Goal: Information Seeking & Learning: Learn about a topic

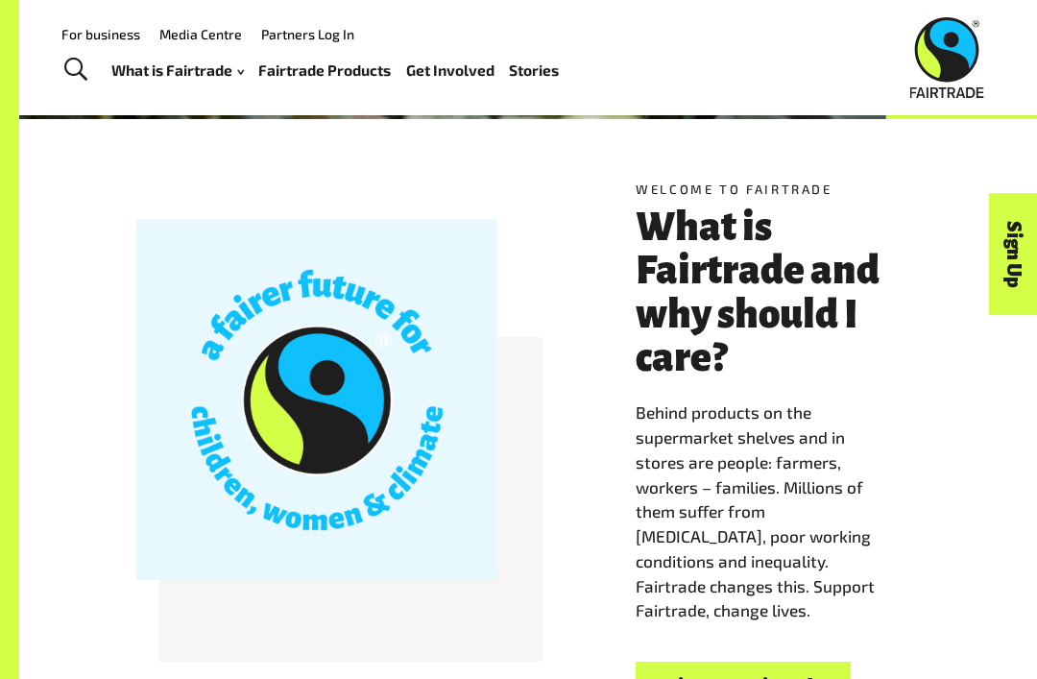
scroll to position [292, 0]
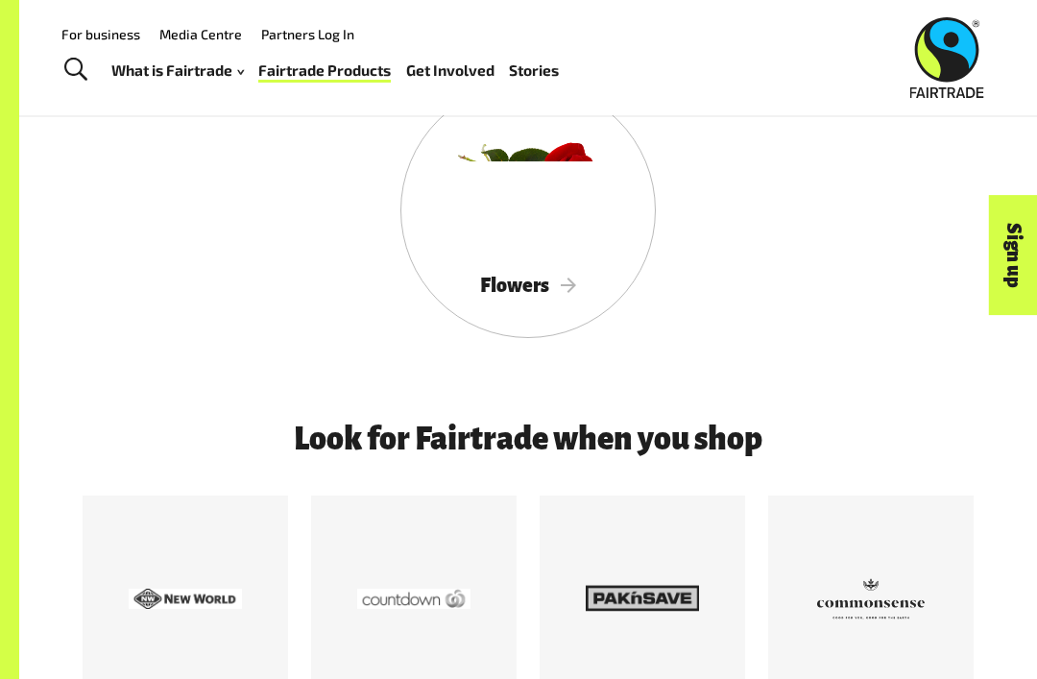
scroll to position [1917, 0]
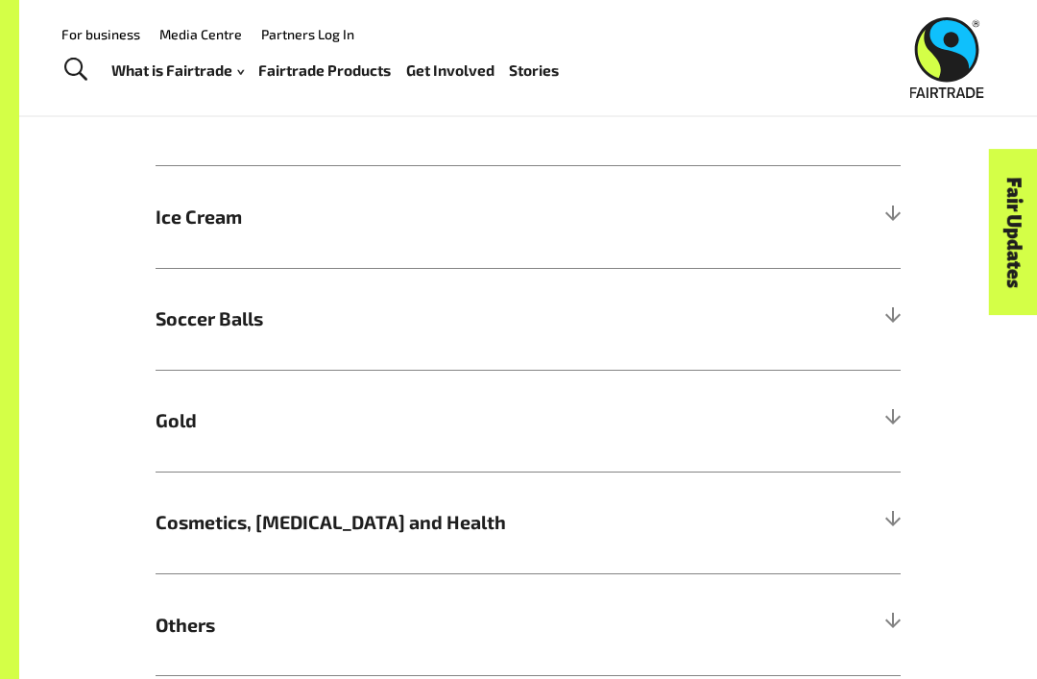
scroll to position [1049, 0]
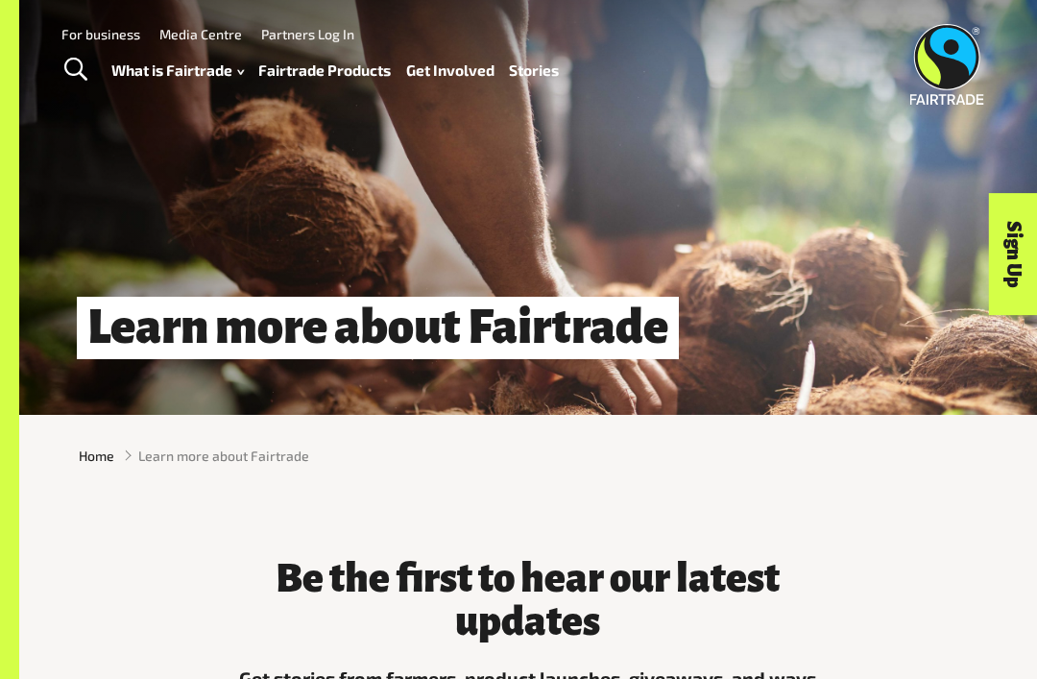
click at [342, 70] on link "Fairtrade Products" at bounding box center [324, 70] width 133 height 27
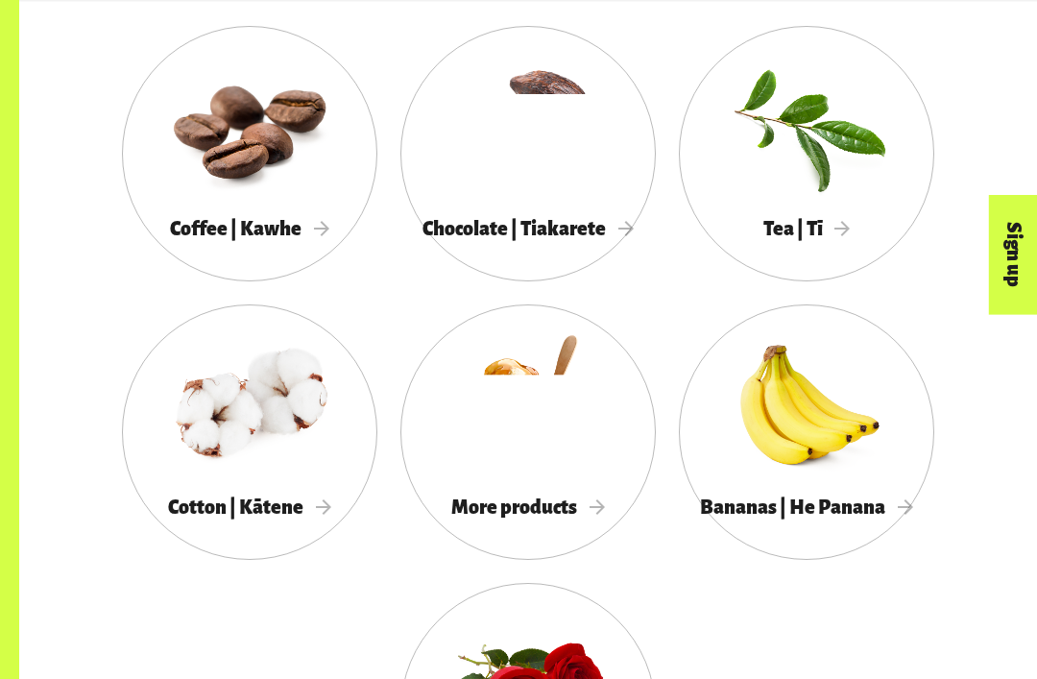
scroll to position [1531, 0]
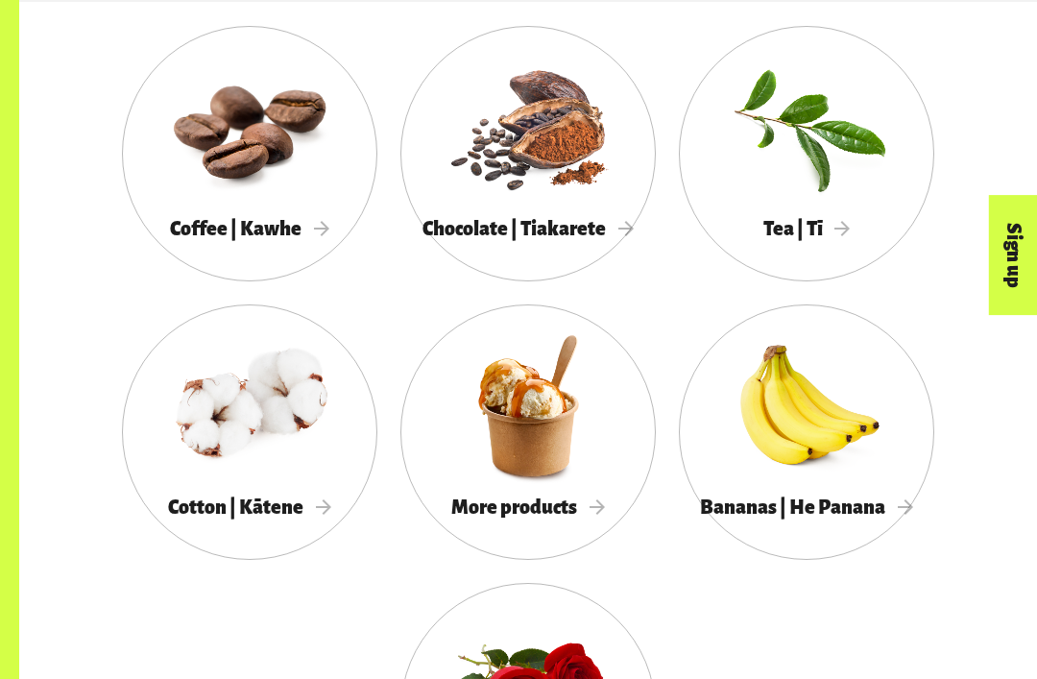
click at [595, 518] on div "More products" at bounding box center [527, 508] width 255 height 38
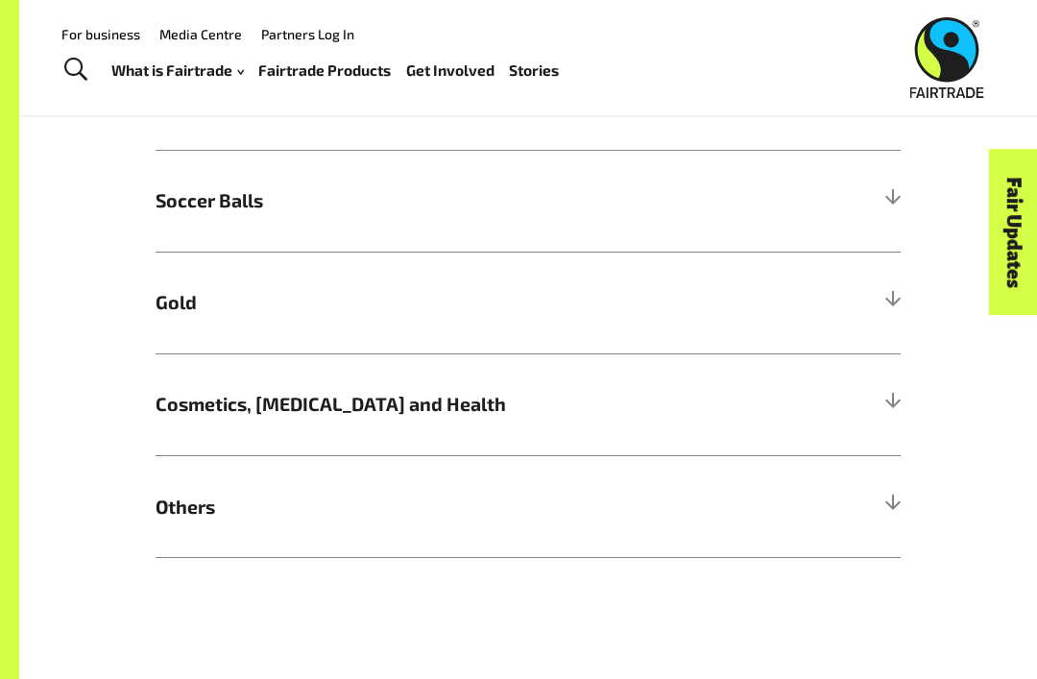
scroll to position [1184, 0]
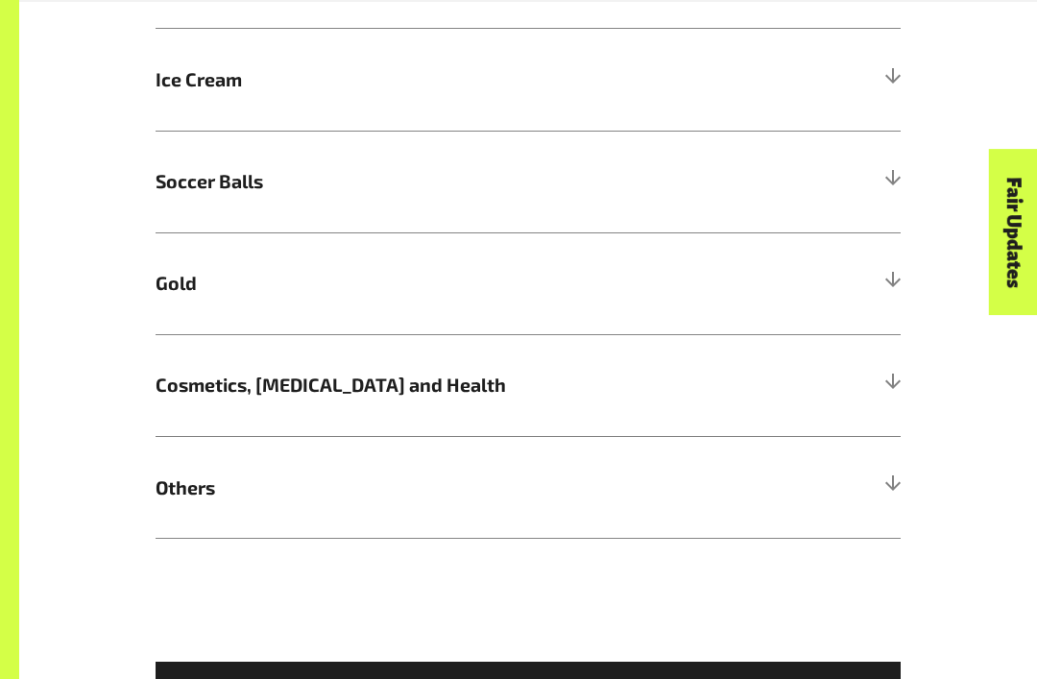
click at [512, 501] on h5 "Others" at bounding box center [528, 487] width 745 height 102
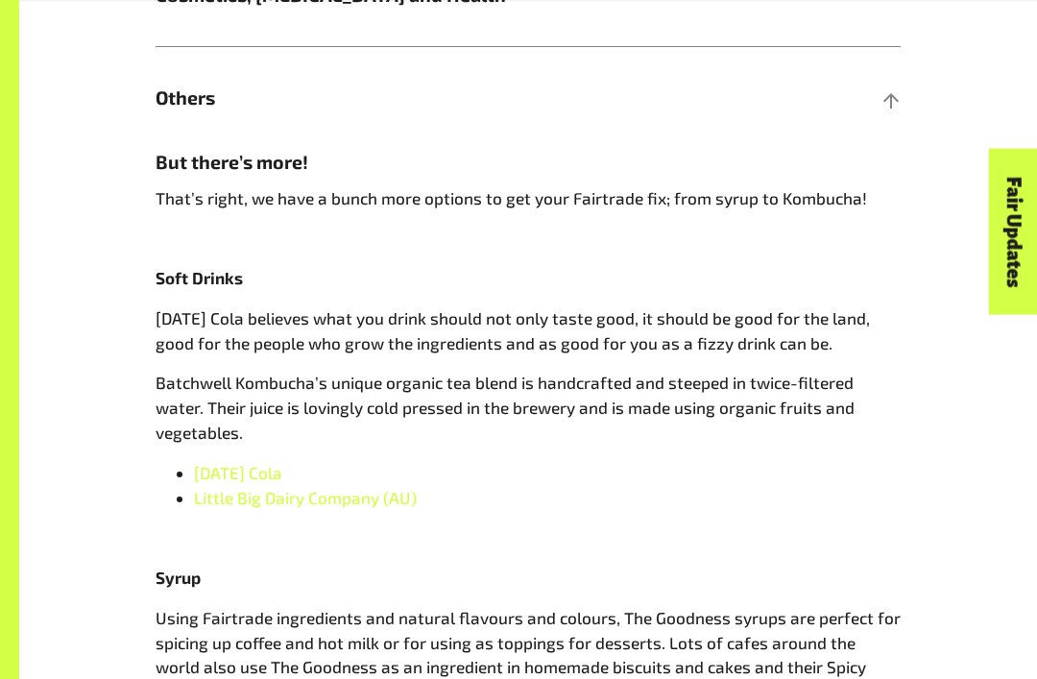
scroll to position [1577, 0]
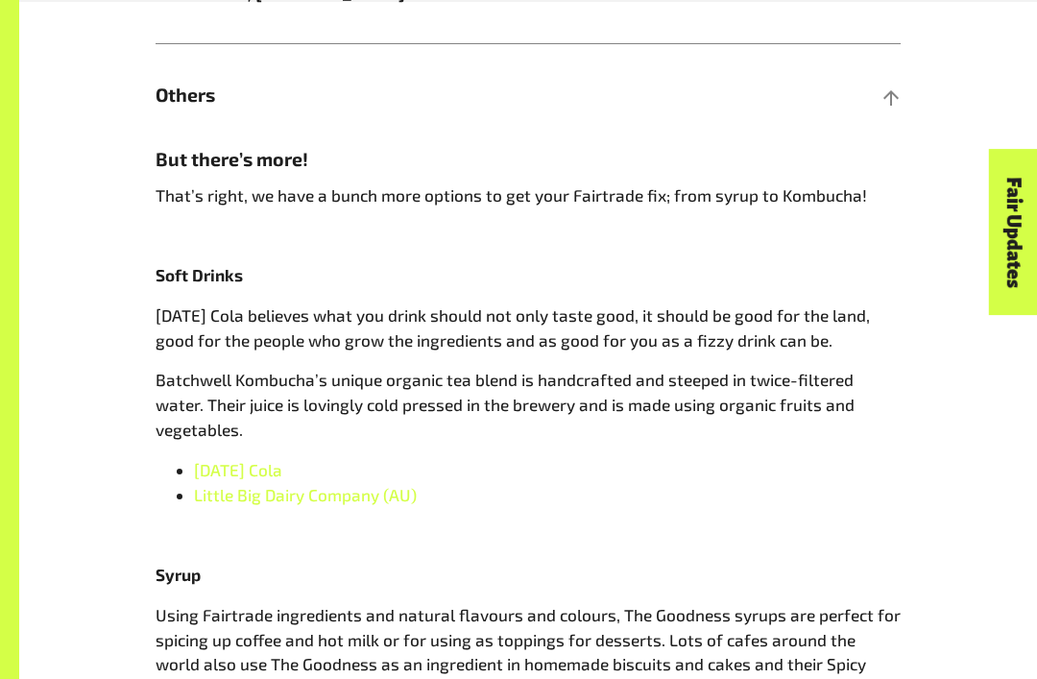
click at [258, 460] on span "Karma Cola" at bounding box center [238, 469] width 88 height 19
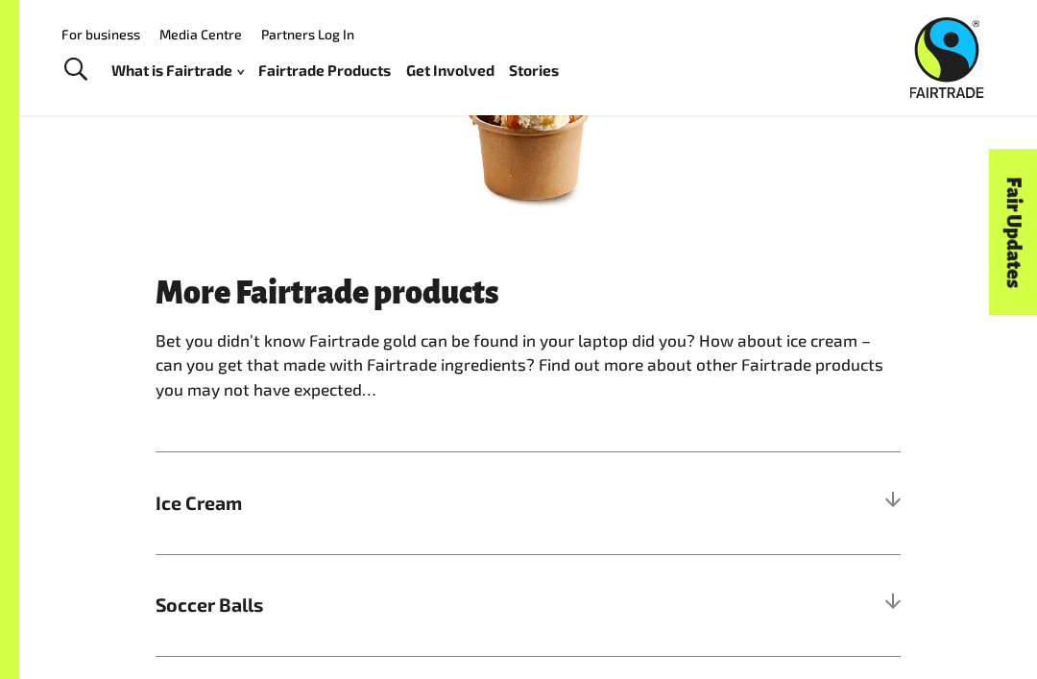
scroll to position [746, 0]
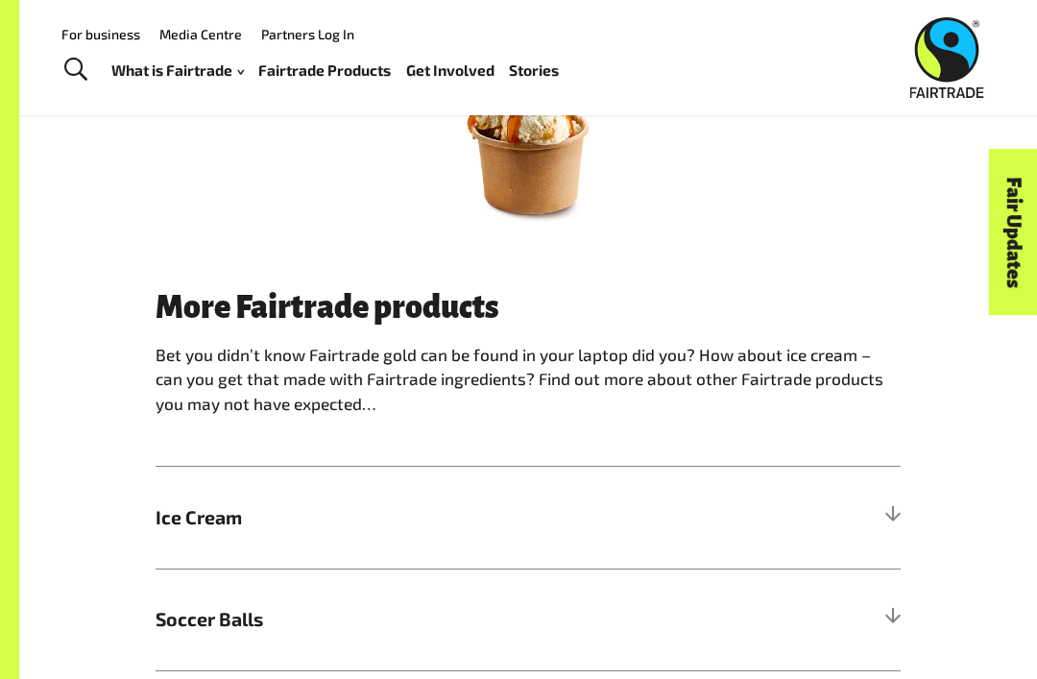
click at [760, 520] on h5 "Ice Cream" at bounding box center [528, 518] width 745 height 102
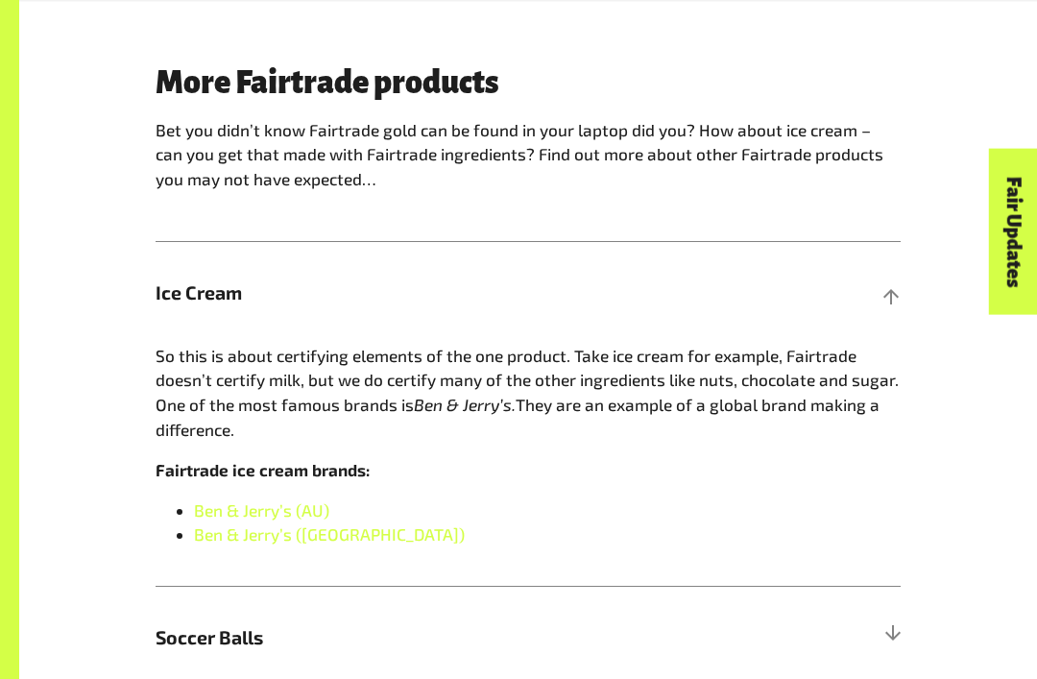
scroll to position [971, 0]
click at [249, 504] on link "Ben & Jerry’s (AU)" at bounding box center [261, 509] width 135 height 19
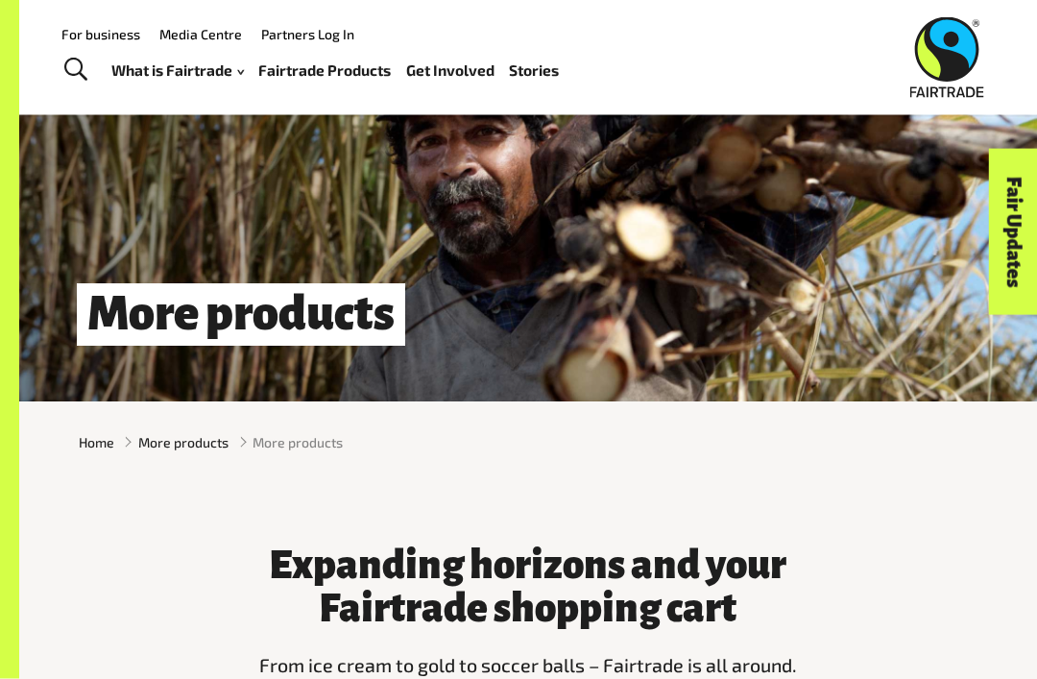
scroll to position [0, 0]
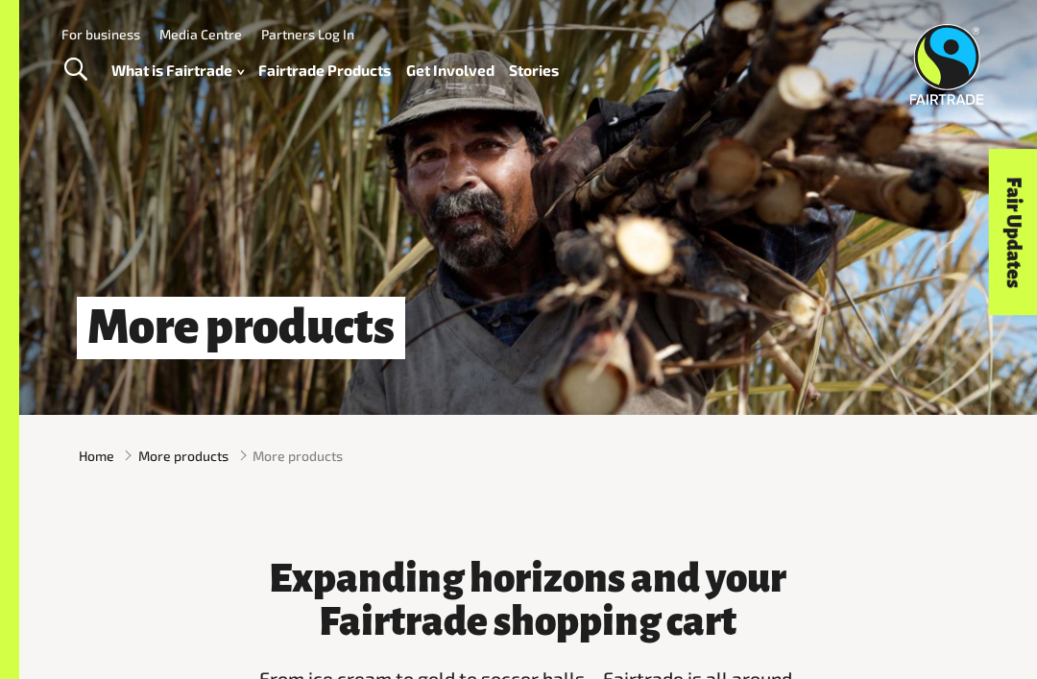
click at [108, 464] on span "Home" at bounding box center [97, 456] width 36 height 20
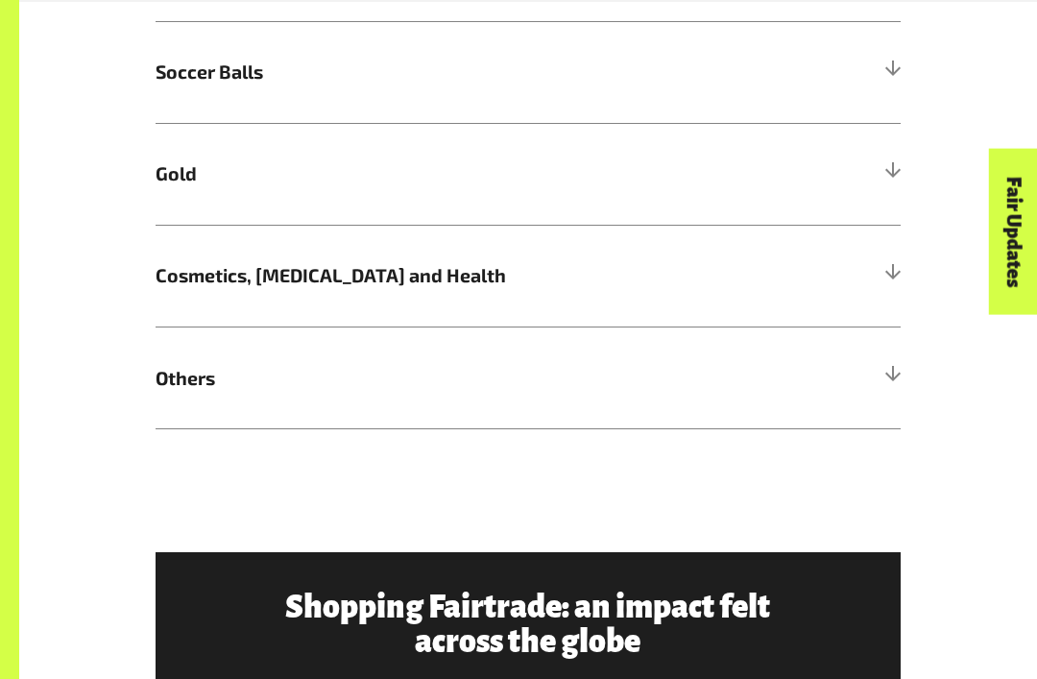
scroll to position [1293, 0]
click at [880, 360] on h5 "Others" at bounding box center [528, 377] width 745 height 102
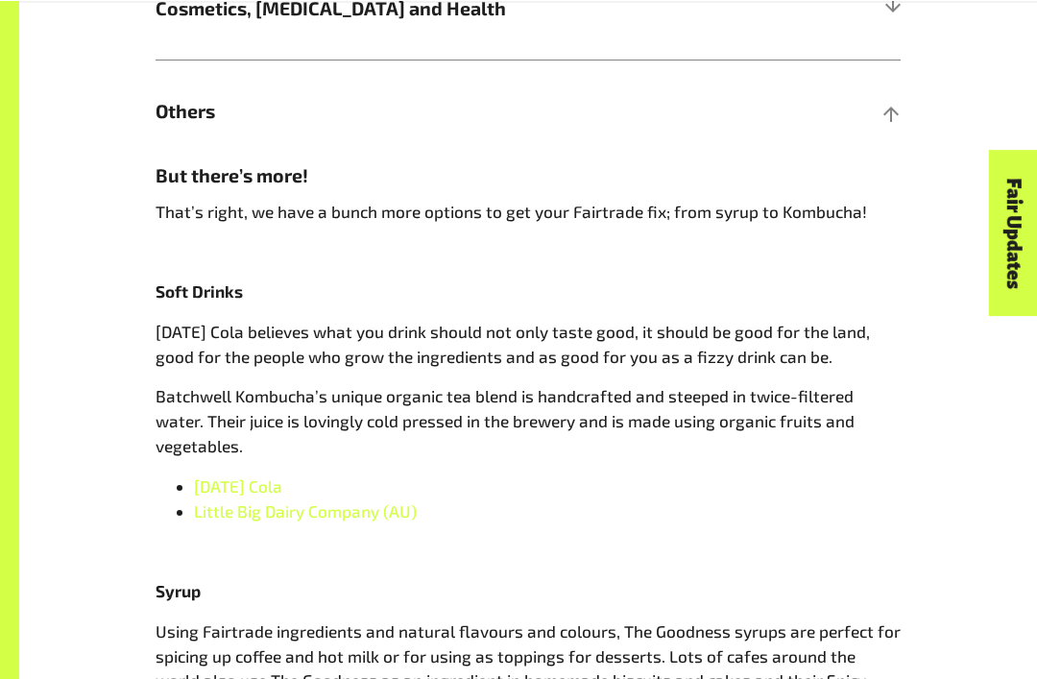
scroll to position [1560, 0]
click at [234, 476] on span "Karma Cola" at bounding box center [238, 485] width 88 height 19
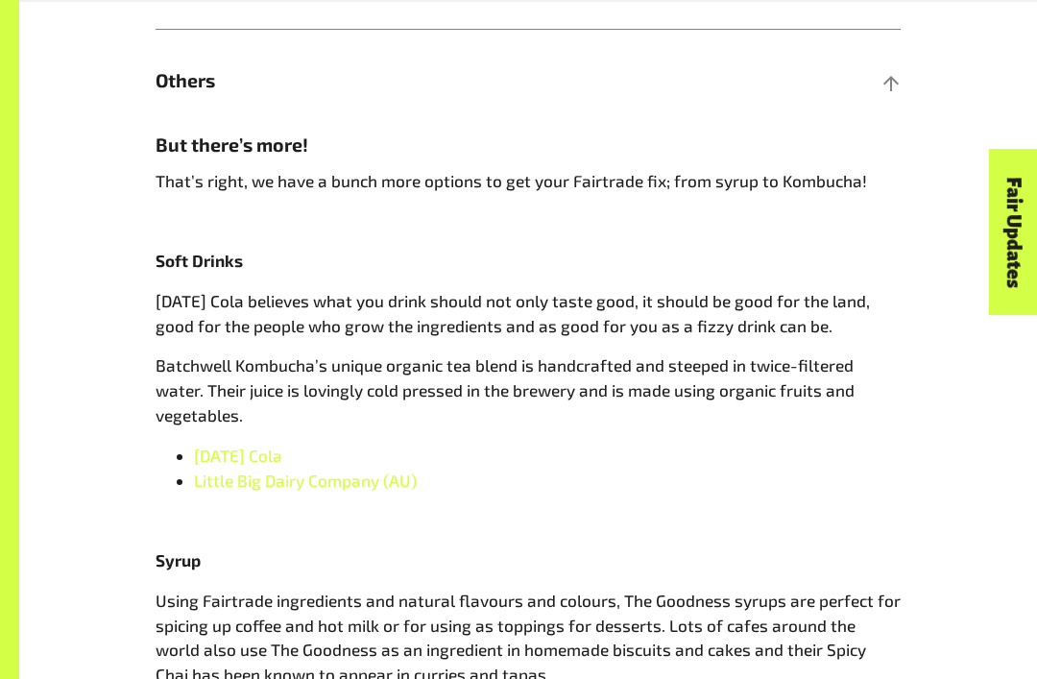
click at [369, 470] on span "Little Big Dairy Company (AU)" at bounding box center [305, 479] width 223 height 19
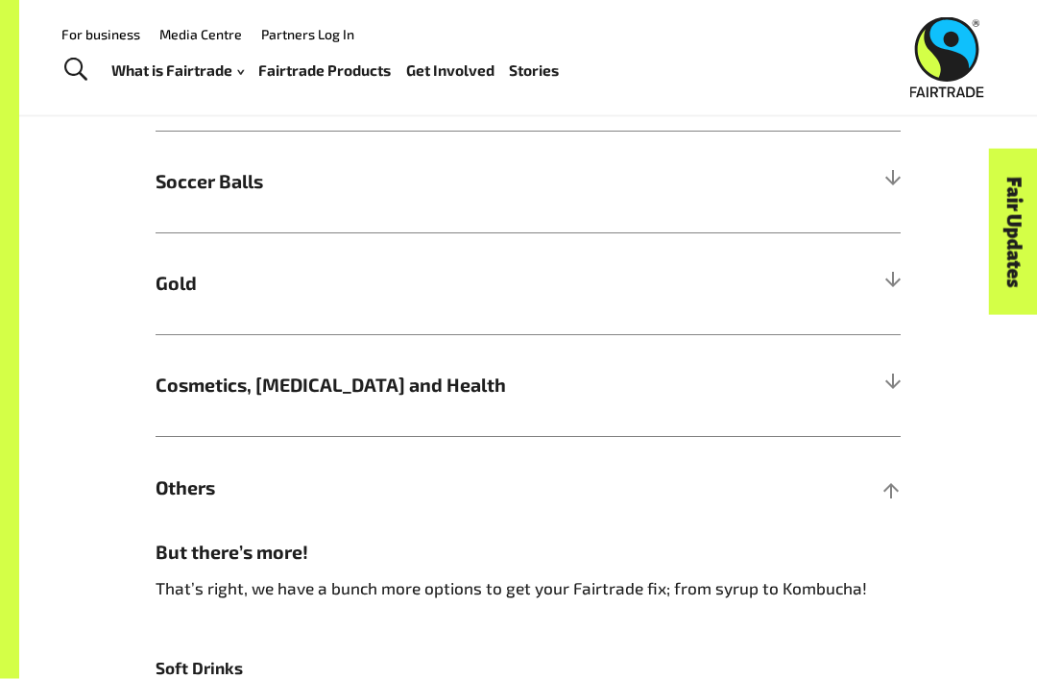
scroll to position [1172, 0]
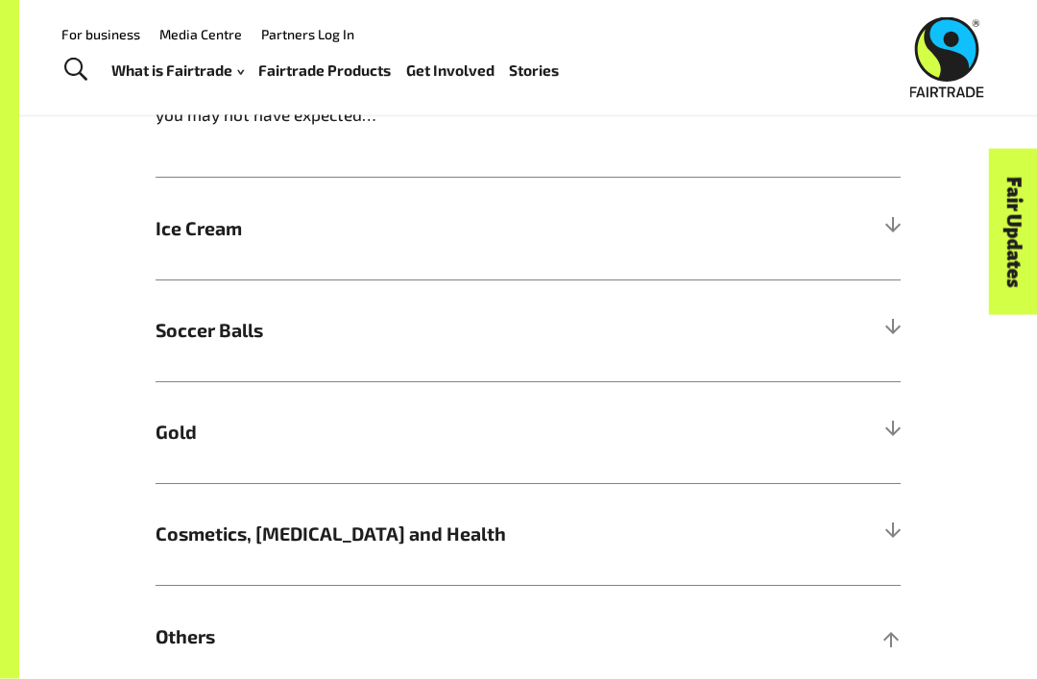
click at [700, 429] on span "Gold" at bounding box center [435, 433] width 559 height 28
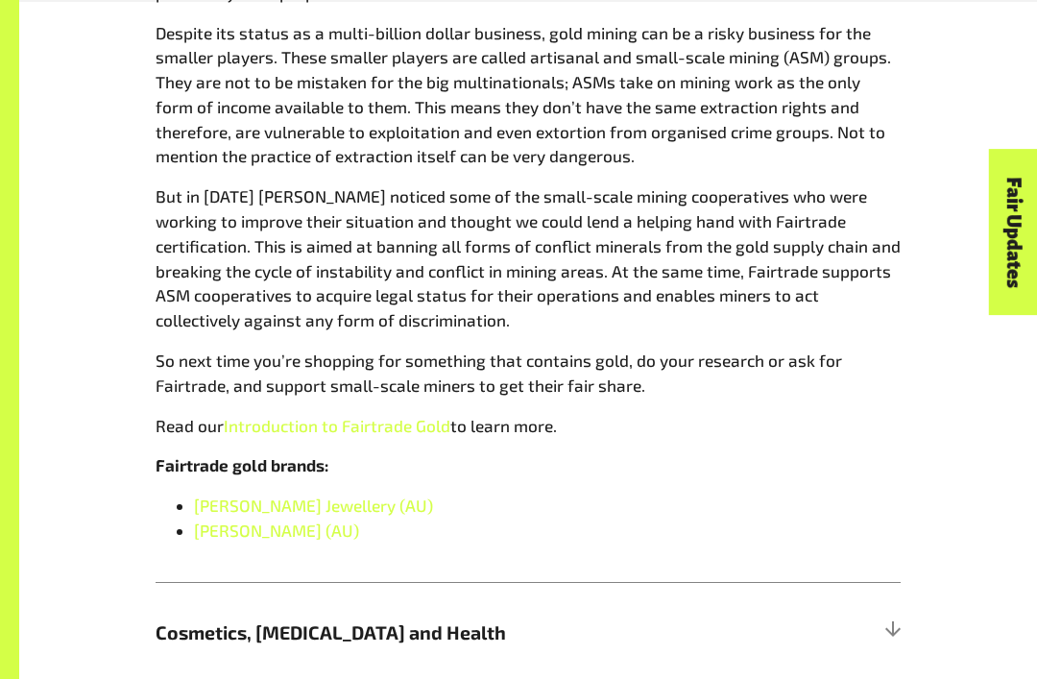
scroll to position [1561, 0]
click at [431, 418] on link "Introduction to Fairtrade Gold" at bounding box center [337, 426] width 227 height 19
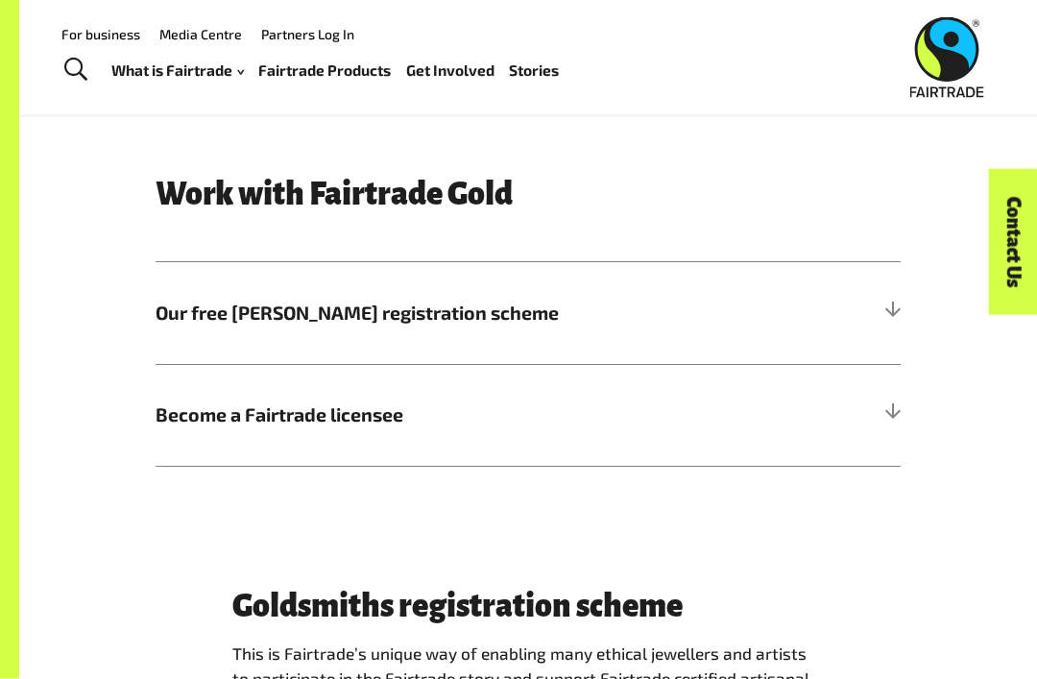
scroll to position [754, 0]
click at [827, 277] on h5 "Our free [PERSON_NAME] registration scheme" at bounding box center [528, 313] width 745 height 102
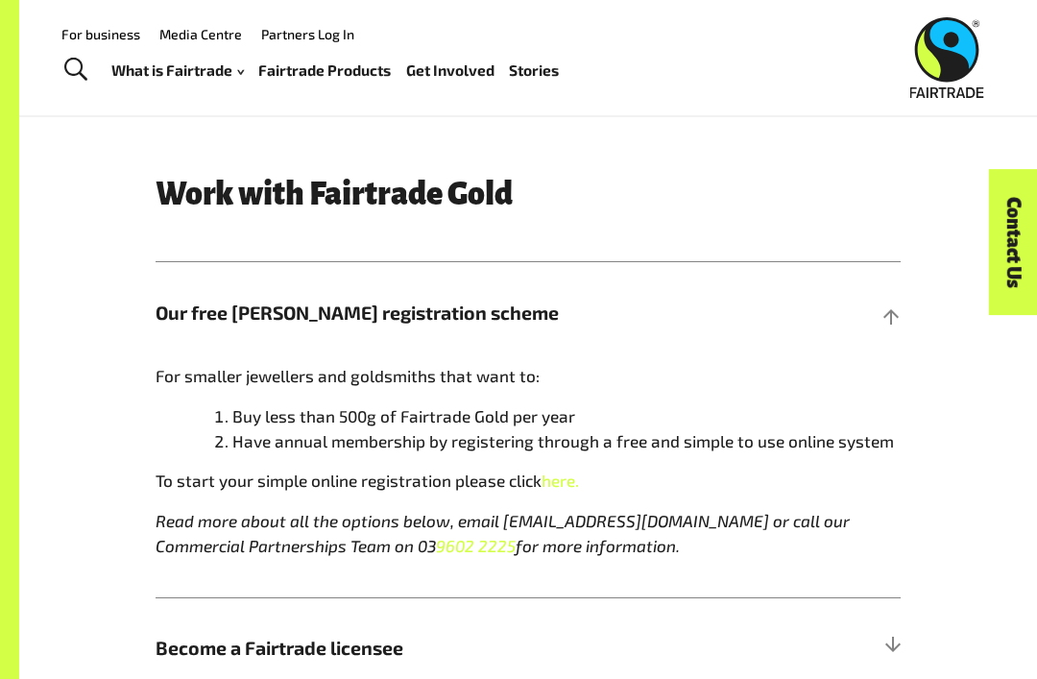
click at [898, 304] on div at bounding box center [891, 312] width 17 height 17
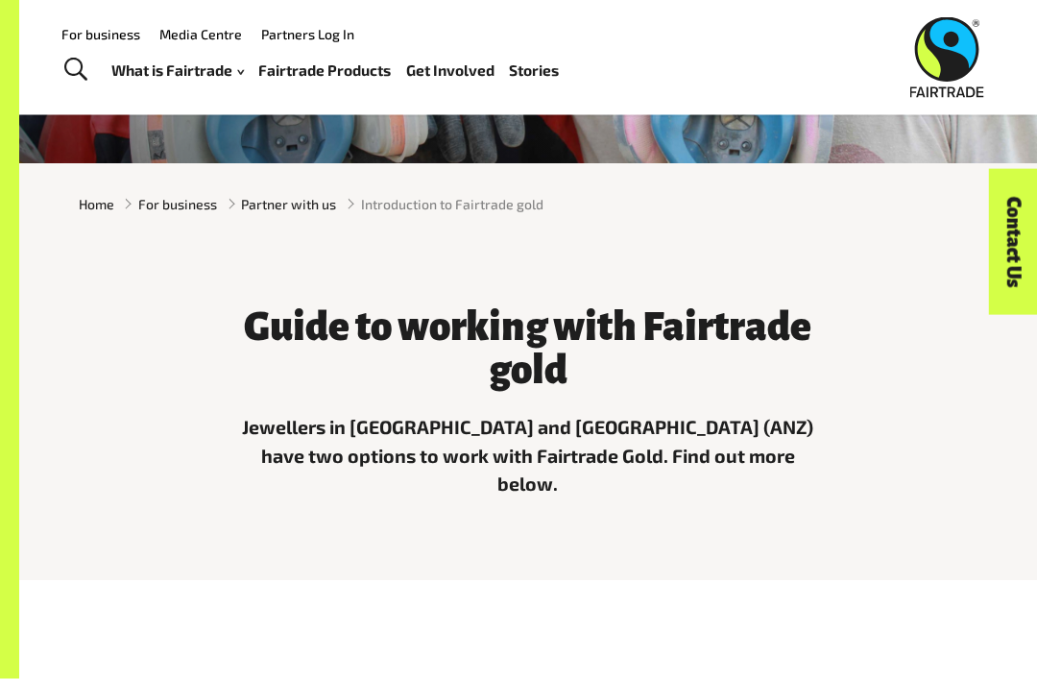
scroll to position [0, 0]
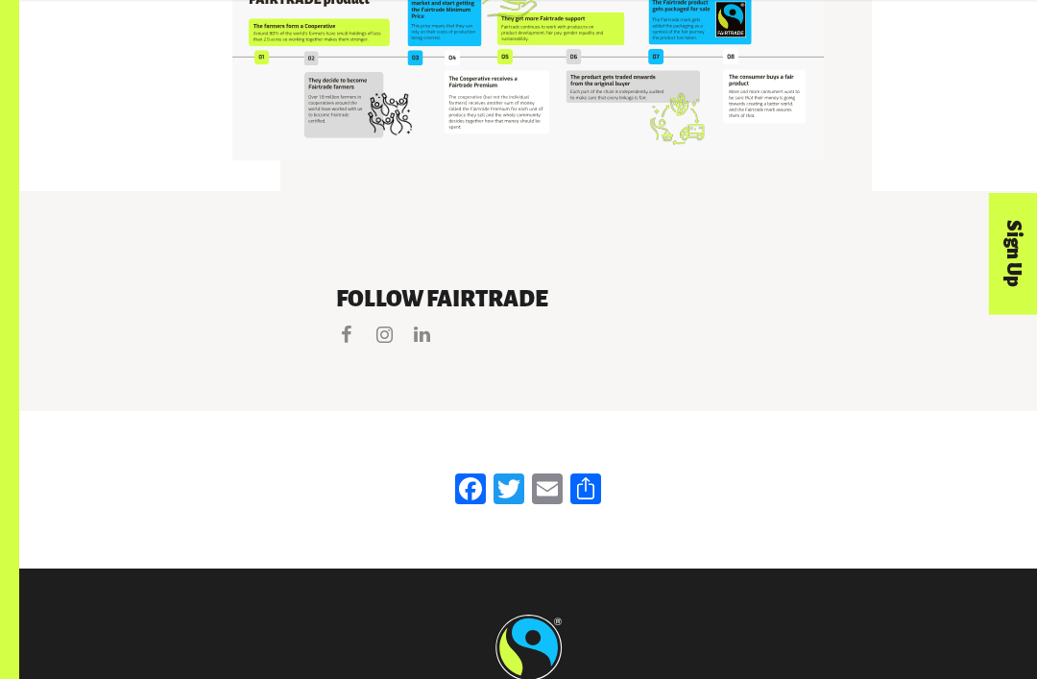
scroll to position [3788, 0]
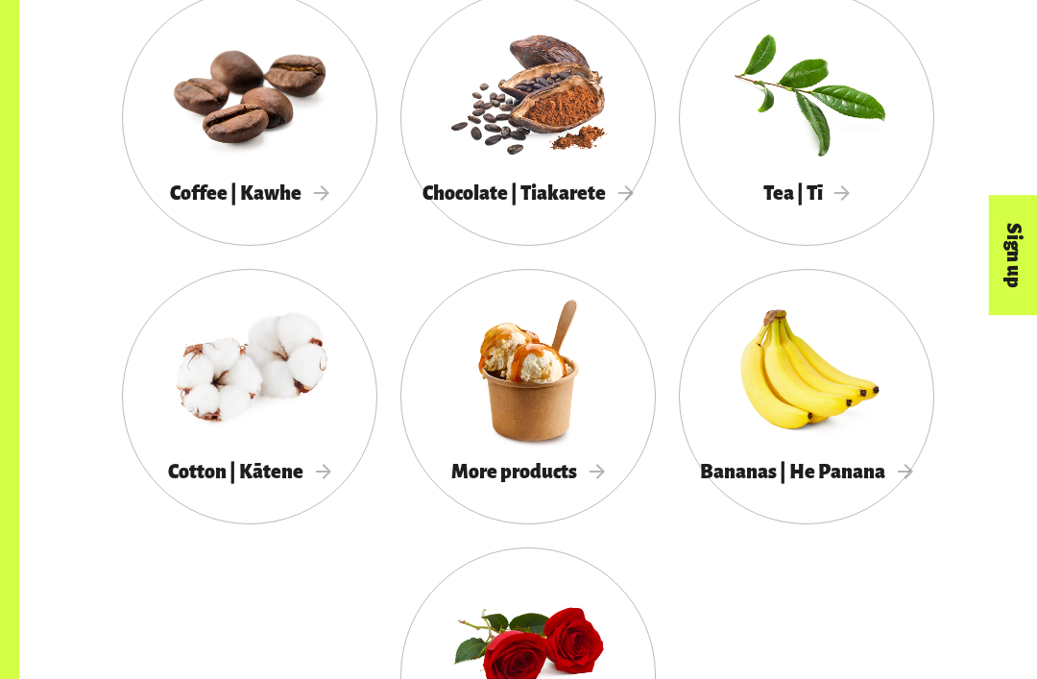
scroll to position [1583, 0]
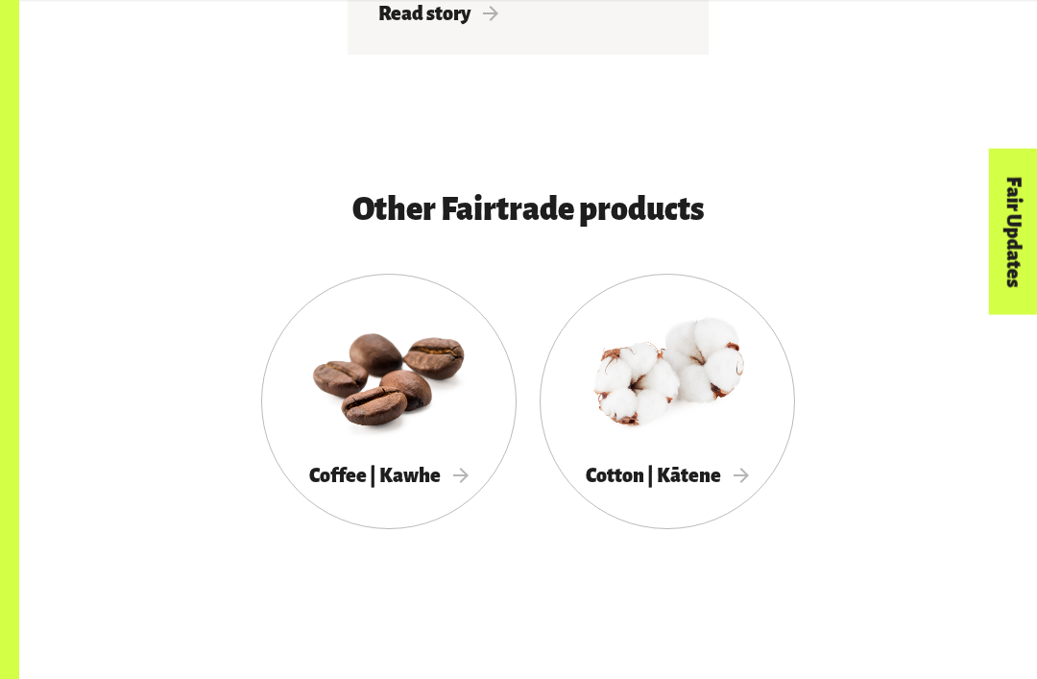
scroll to position [3283, 0]
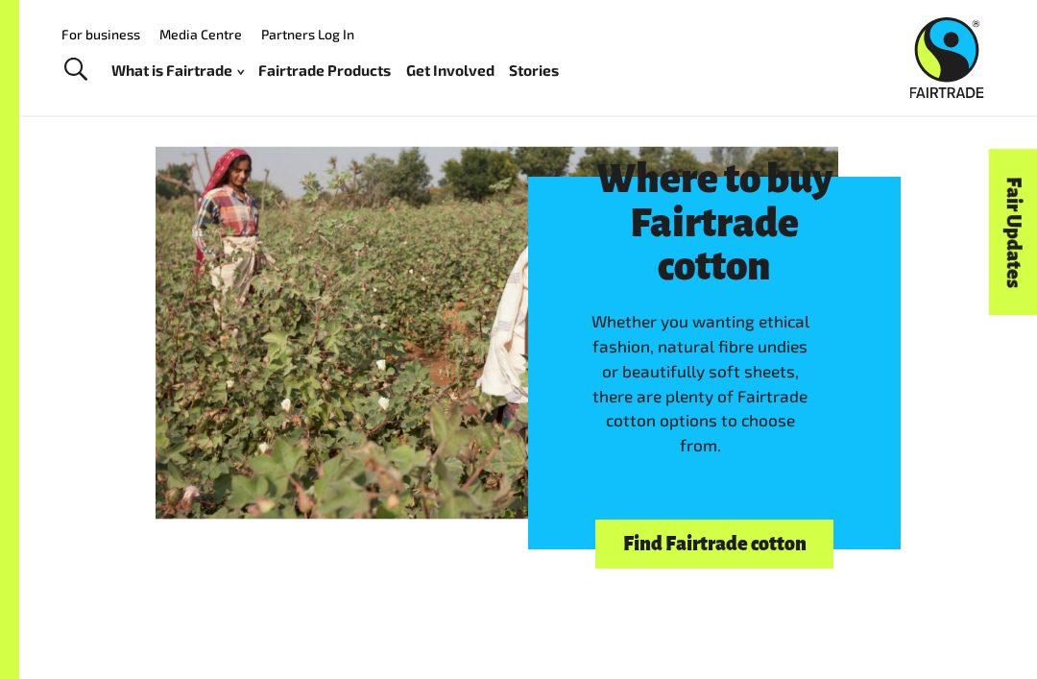
scroll to position [4844, 0]
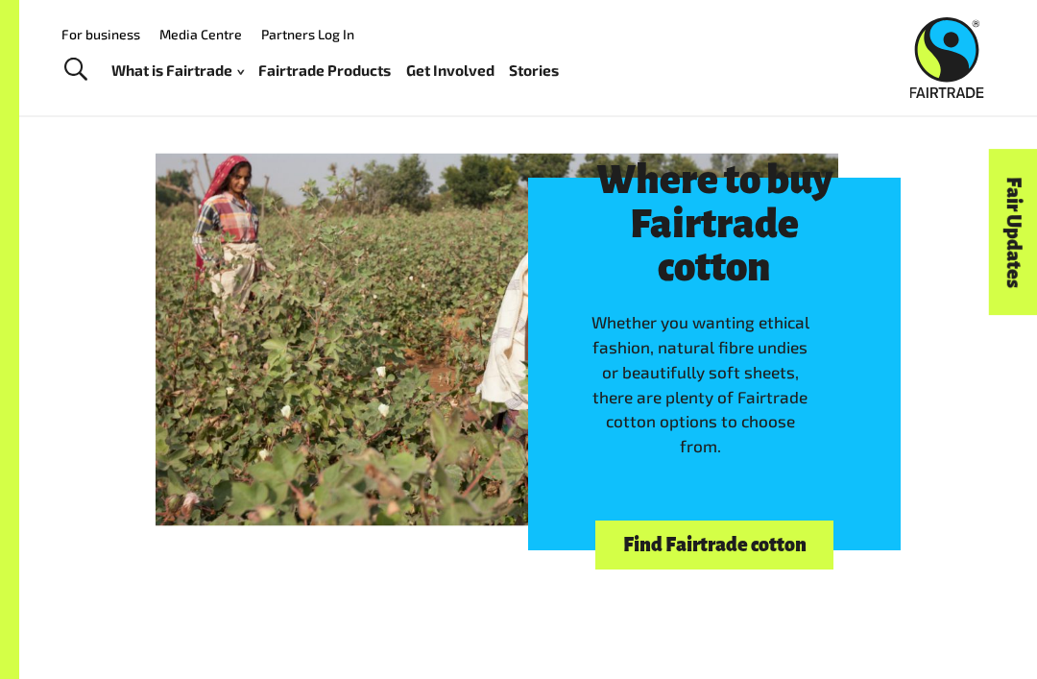
click at [801, 520] on link "Find Fairtrade cotton" at bounding box center [714, 544] width 238 height 49
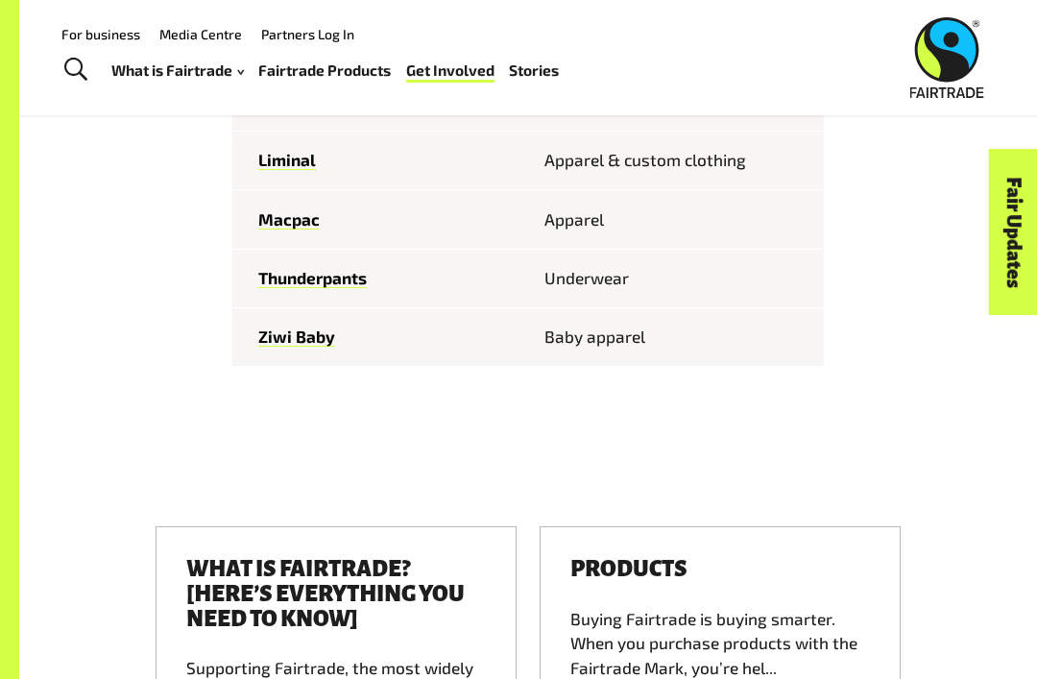
scroll to position [2002, 0]
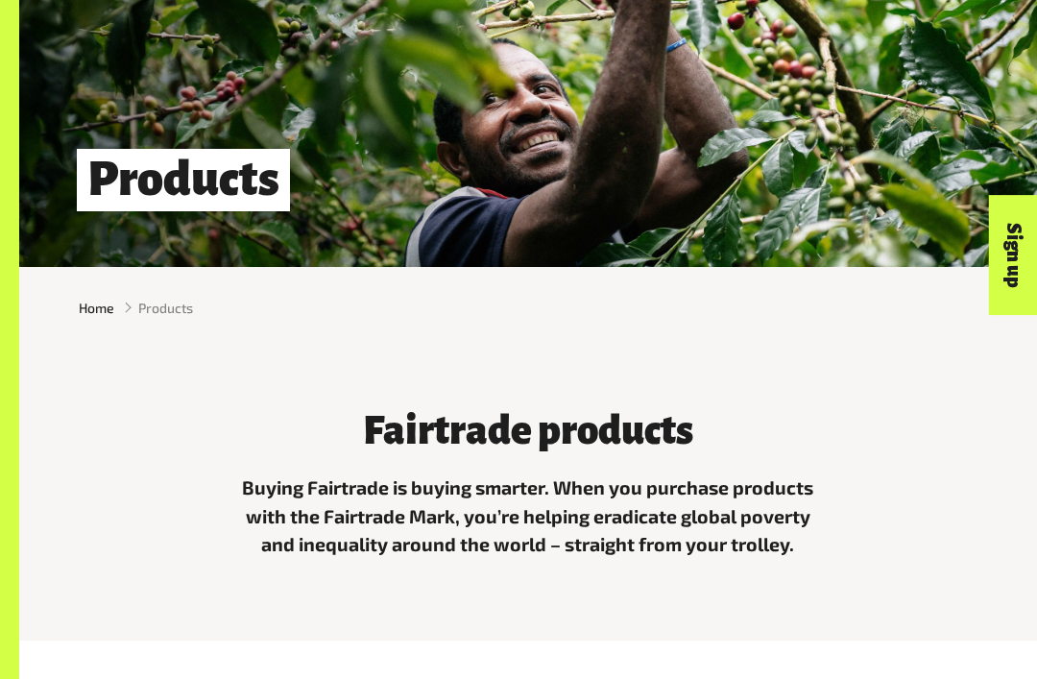
scroll to position [144, 0]
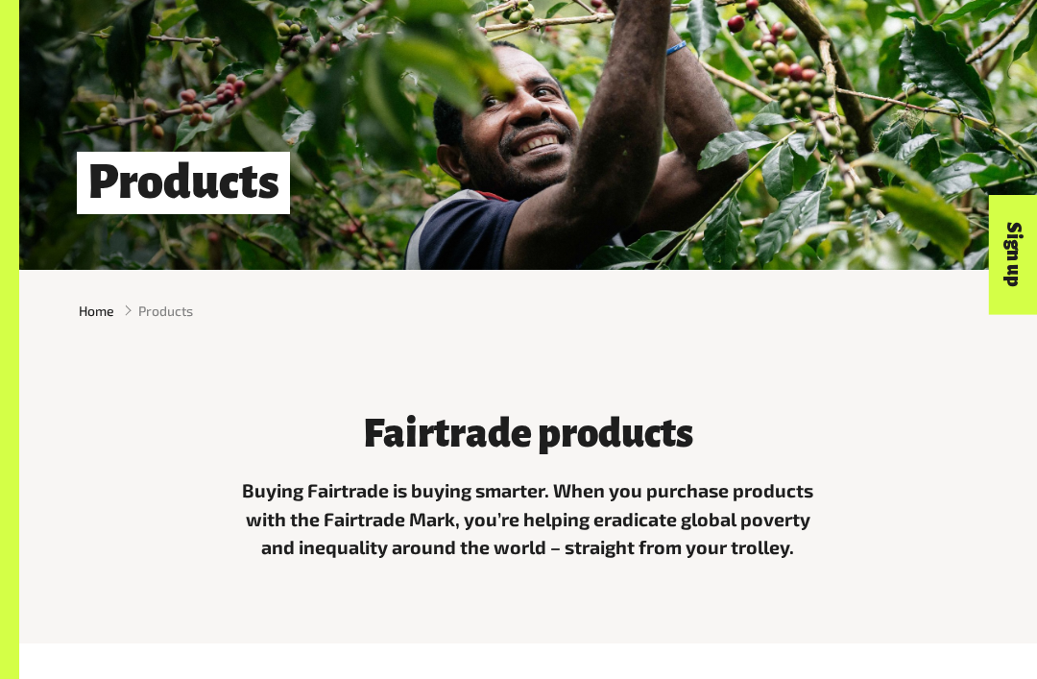
click at [175, 286] on div "Home Products" at bounding box center [528, 311] width 1018 height 51
click at [170, 305] on span "Products" at bounding box center [165, 311] width 55 height 20
click at [166, 315] on span "Products" at bounding box center [165, 311] width 55 height 20
click at [171, 289] on div "Home Products" at bounding box center [528, 311] width 1018 height 51
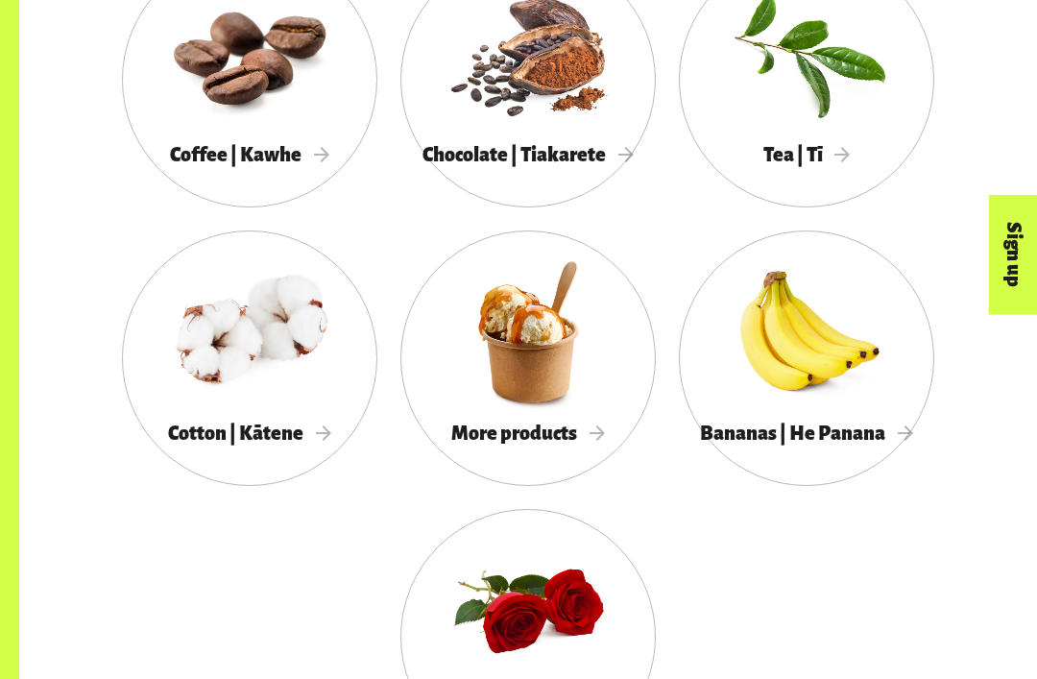
scroll to position [1609, 0]
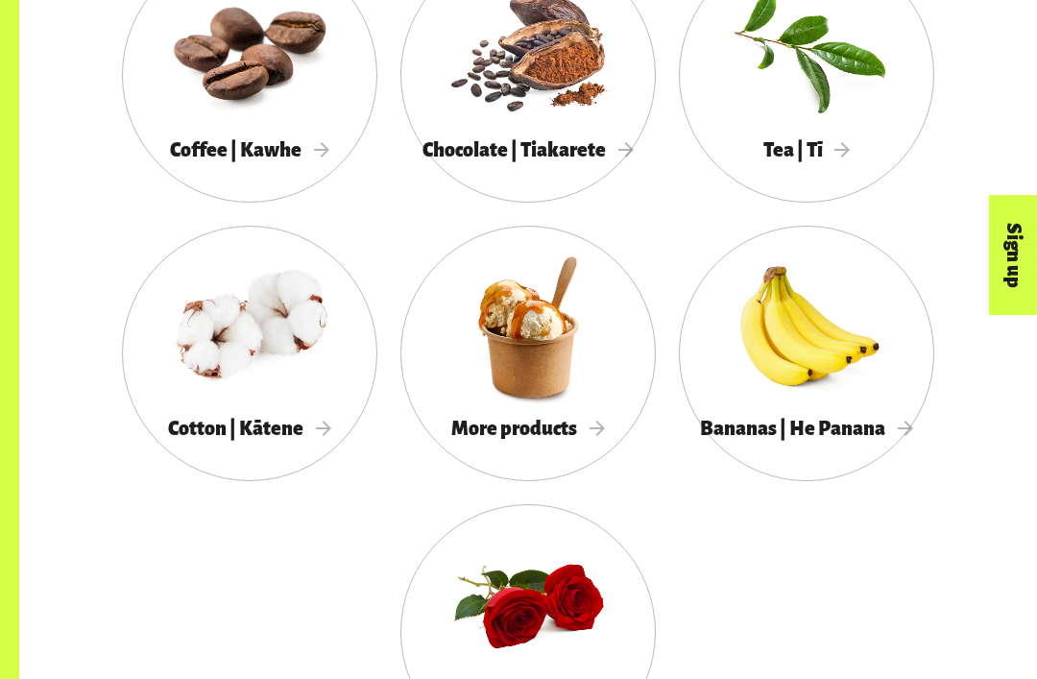
click at [560, 606] on div at bounding box center [527, 605] width 255 height 166
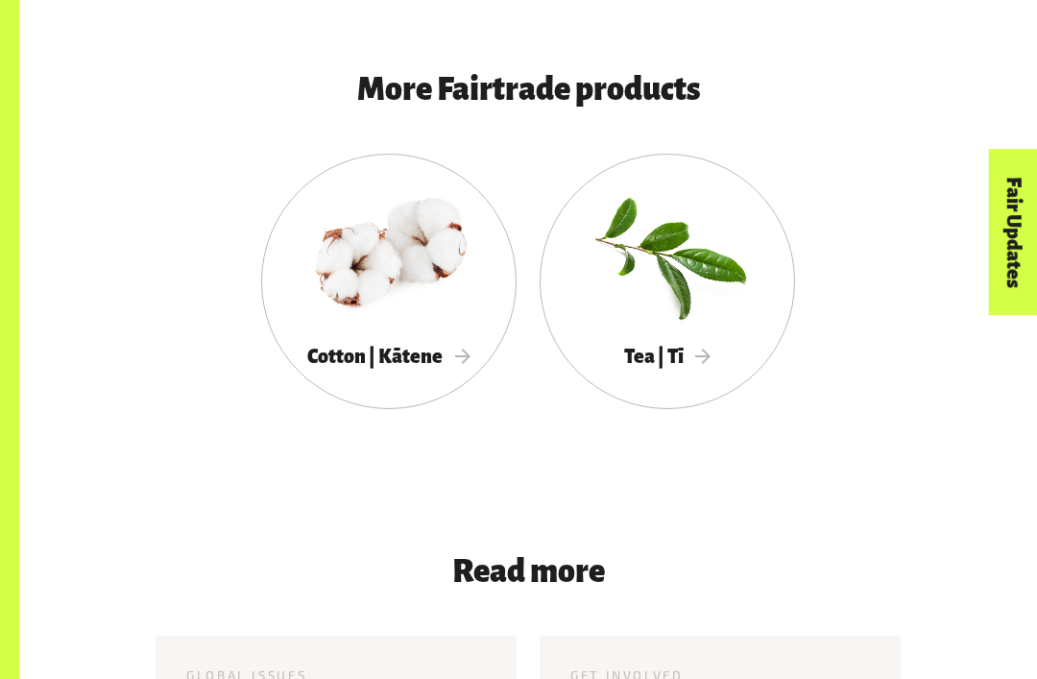
scroll to position [5526, 0]
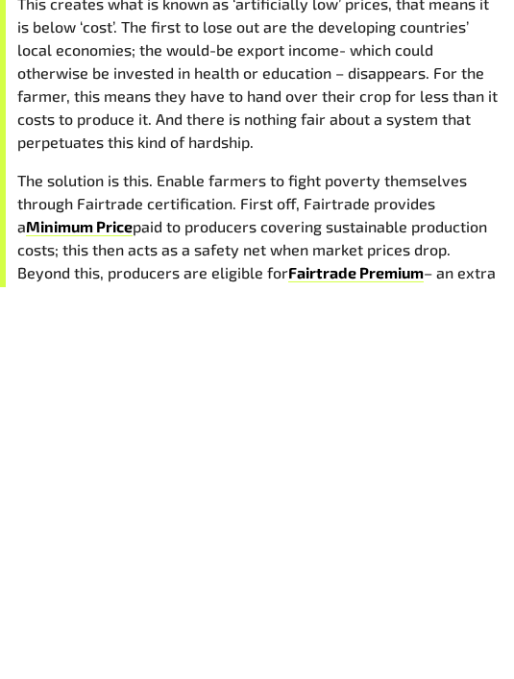
scroll to position [1722, 0]
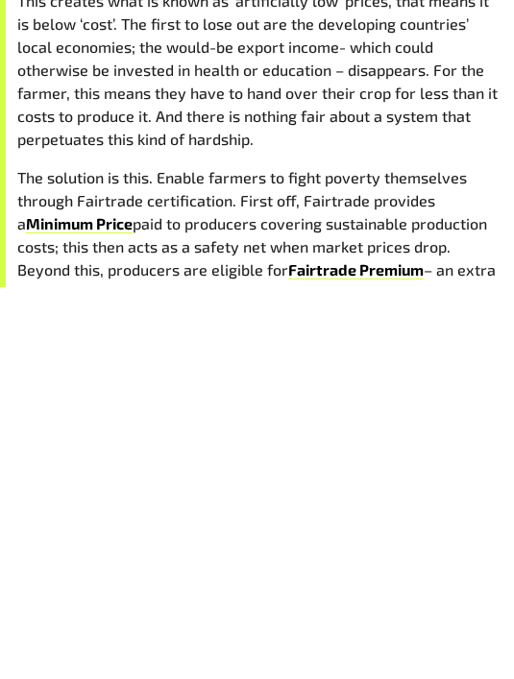
click at [165, 560] on span "The solution is this. Enable farmers to fight poverty themselves through Fairtr…" at bounding box center [241, 592] width 449 height 64
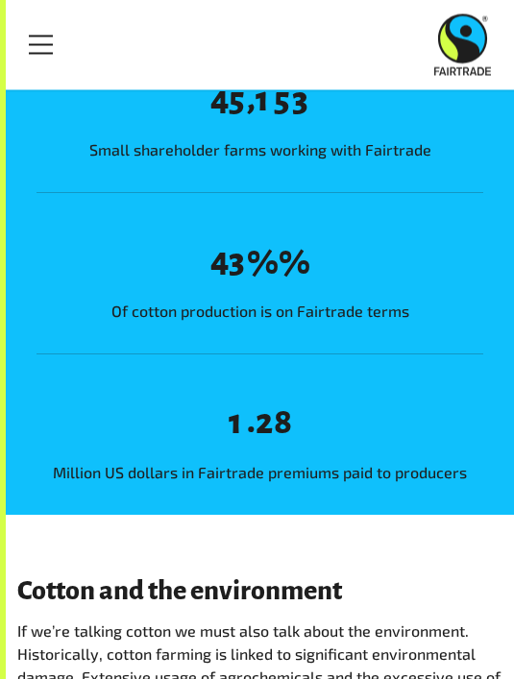
scroll to position [2722, 0]
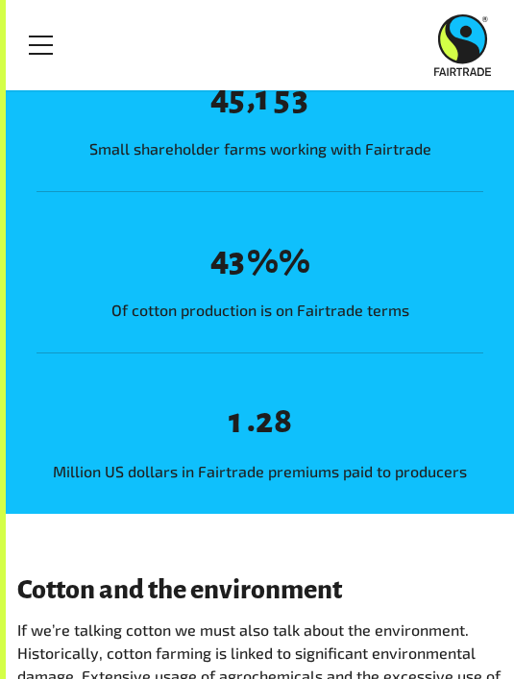
click at [34, 37] on link "Menu" at bounding box center [41, 45] width 48 height 48
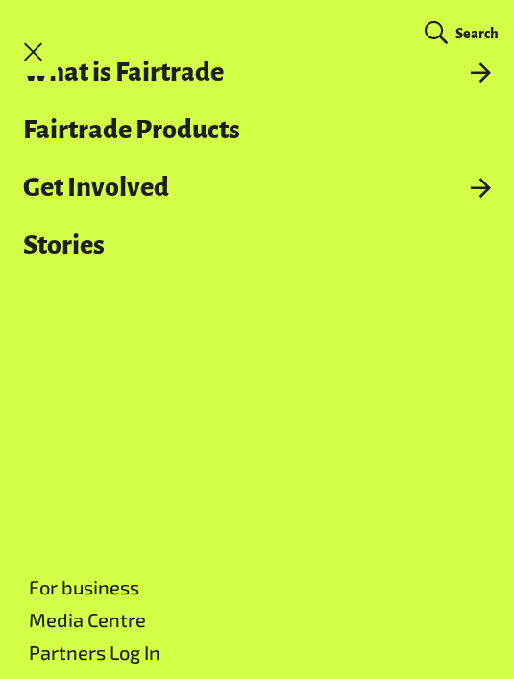
click at [36, 42] on link "Menu" at bounding box center [34, 52] width 48 height 48
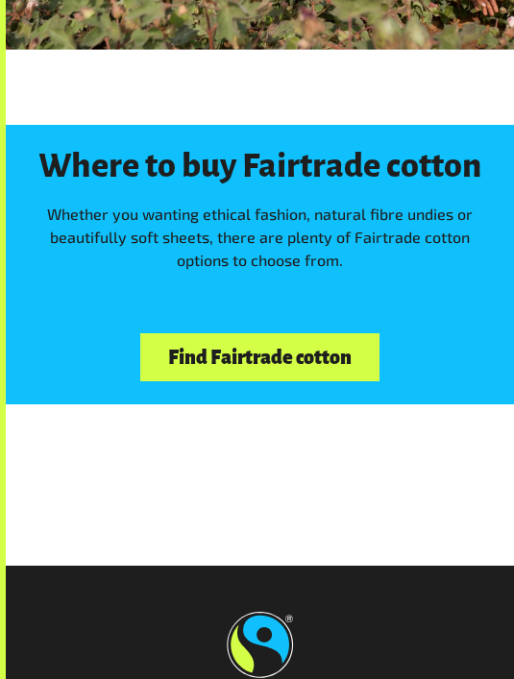
scroll to position [4939, 0]
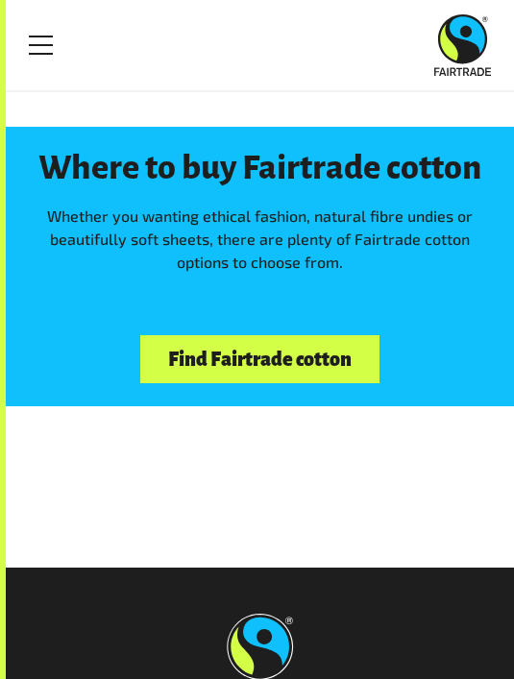
click at [334, 335] on link "Find Fairtrade cotton" at bounding box center [259, 359] width 238 height 49
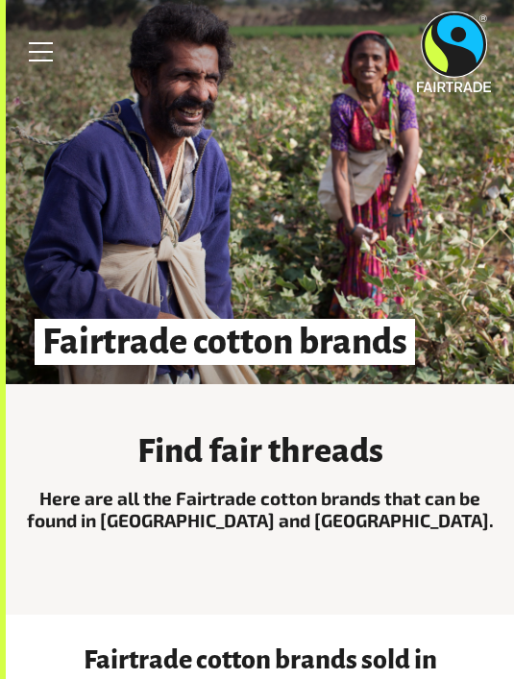
click at [39, 56] on link "Menu" at bounding box center [41, 52] width 48 height 48
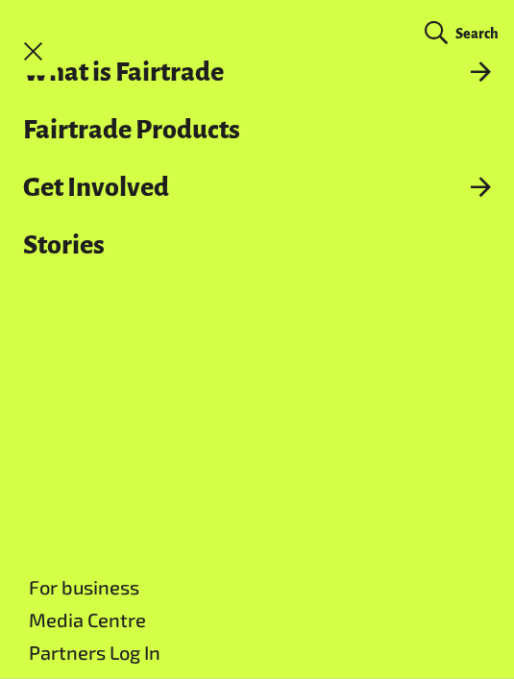
scroll to position [244, 0]
click at [31, 60] on link "Menu" at bounding box center [34, 52] width 48 height 48
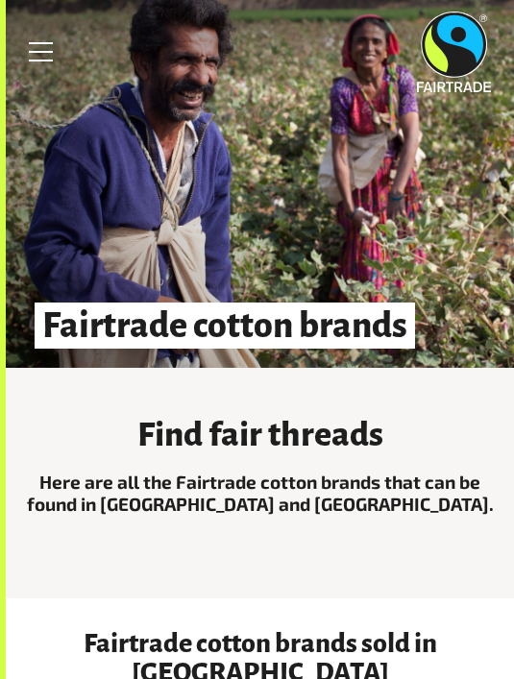
scroll to position [21, 0]
